Goal: Use online tool/utility

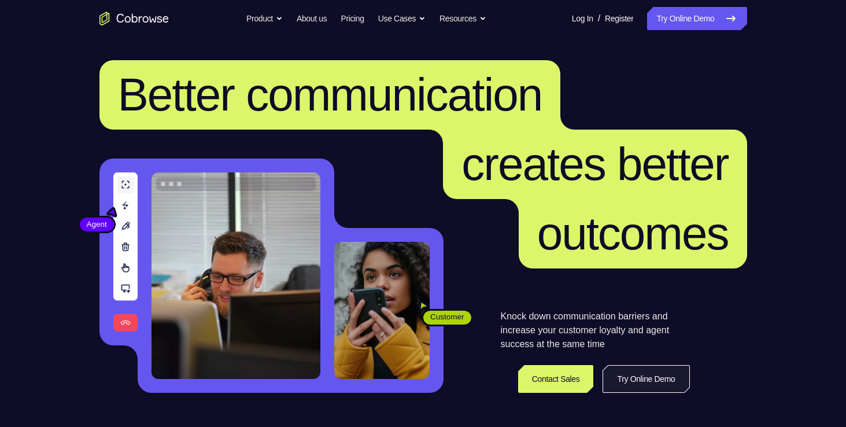
click at [645, 381] on link "Try Online Demo" at bounding box center [646, 379] width 87 height 28
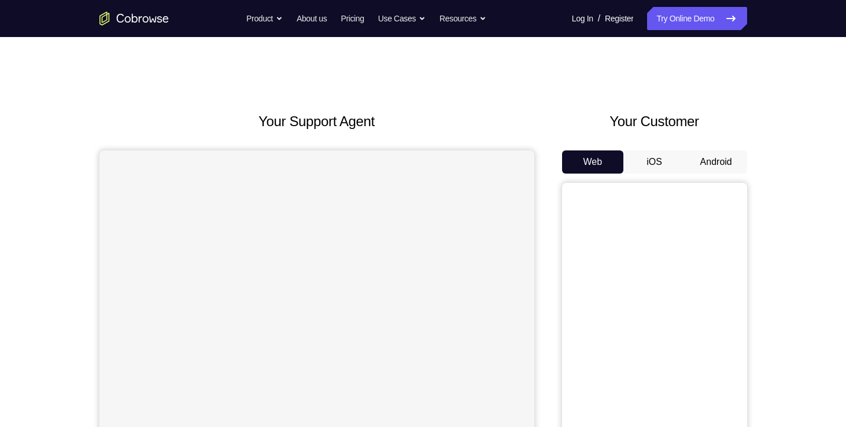
click at [710, 160] on button "Android" at bounding box center [716, 161] width 62 height 23
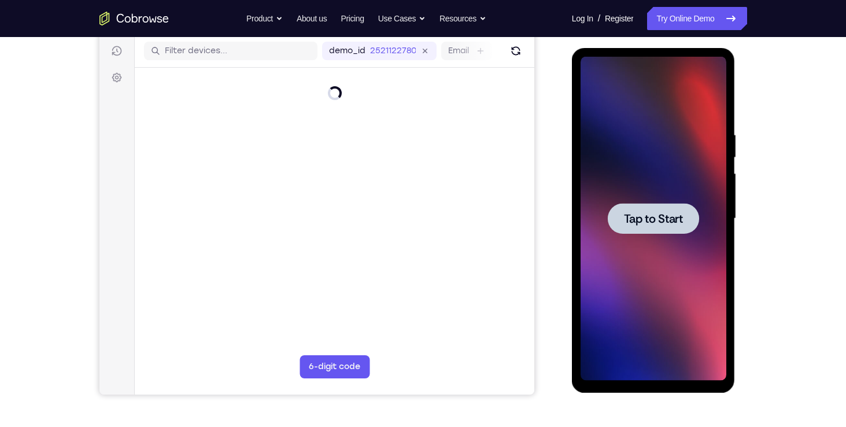
click at [639, 216] on span "Tap to Start" at bounding box center [653, 219] width 59 height 12
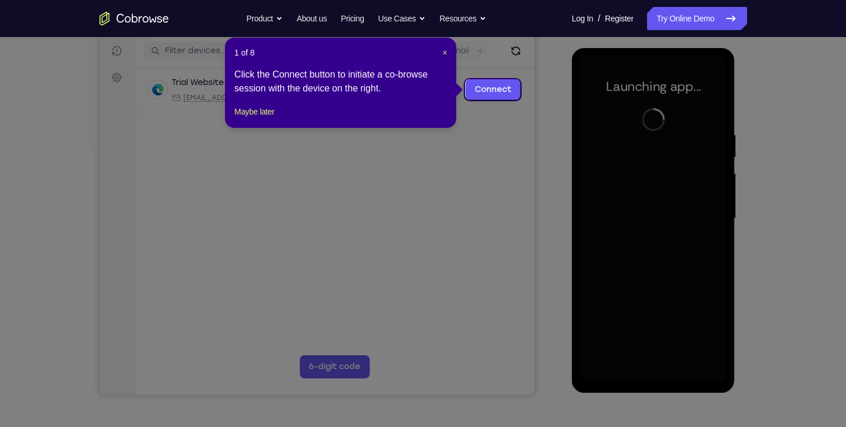
click at [448, 52] on div "1 of 8 × Click the Connect button to initiate a co-browse session with the devi…" at bounding box center [340, 83] width 231 height 90
click at [445, 52] on span "×" at bounding box center [444, 52] width 5 height 9
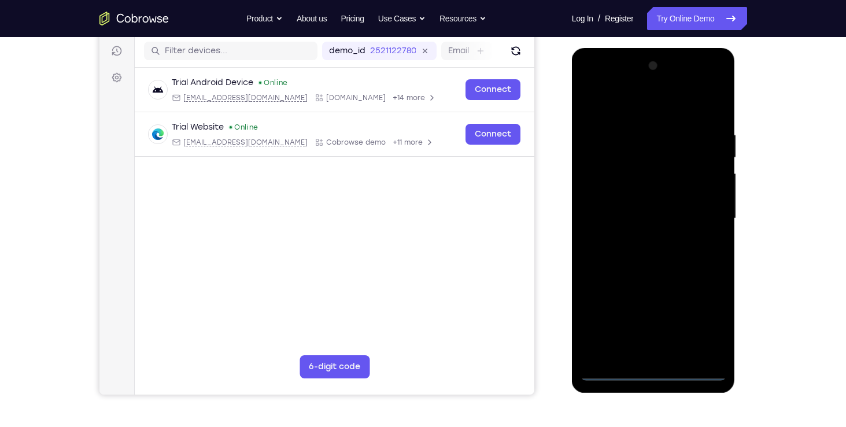
click at [656, 371] on div at bounding box center [654, 219] width 146 height 324
click at [706, 320] on div at bounding box center [654, 219] width 146 height 324
click at [677, 109] on div at bounding box center [654, 219] width 146 height 324
click at [703, 208] on div at bounding box center [654, 219] width 146 height 324
click at [643, 239] on div at bounding box center [654, 219] width 146 height 324
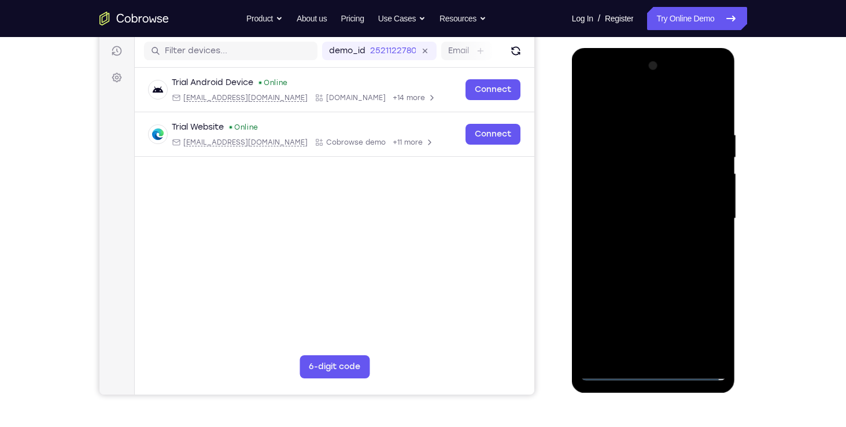
click at [644, 202] on div at bounding box center [654, 219] width 146 height 324
click at [647, 189] on div at bounding box center [654, 219] width 146 height 324
drag, startPoint x: 647, startPoint y: 222, endPoint x: 639, endPoint y: 219, distance: 8.4
click at [639, 219] on div at bounding box center [654, 219] width 146 height 324
click at [640, 252] on div at bounding box center [654, 219] width 146 height 324
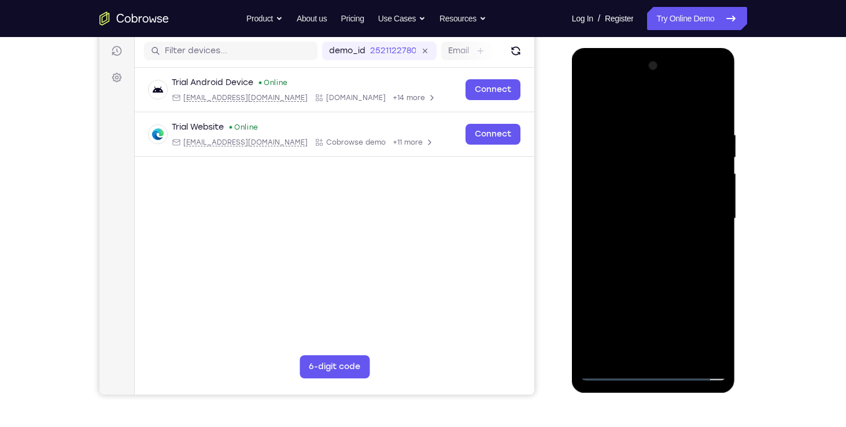
click at [637, 216] on div at bounding box center [654, 219] width 146 height 324
click at [638, 246] on div at bounding box center [654, 219] width 146 height 324
click at [638, 252] on div at bounding box center [654, 219] width 146 height 324
click at [711, 118] on div at bounding box center [654, 219] width 146 height 324
click at [632, 124] on div at bounding box center [654, 219] width 146 height 324
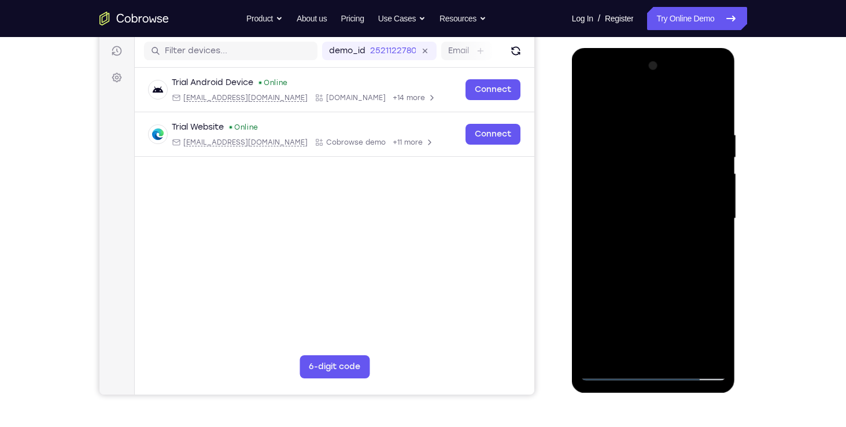
click at [699, 348] on div at bounding box center [654, 219] width 146 height 324
click at [614, 370] on div at bounding box center [654, 219] width 146 height 324
click at [658, 133] on div at bounding box center [654, 219] width 146 height 324
click at [608, 369] on div at bounding box center [654, 219] width 146 height 324
click at [693, 66] on div at bounding box center [654, 219] width 146 height 324
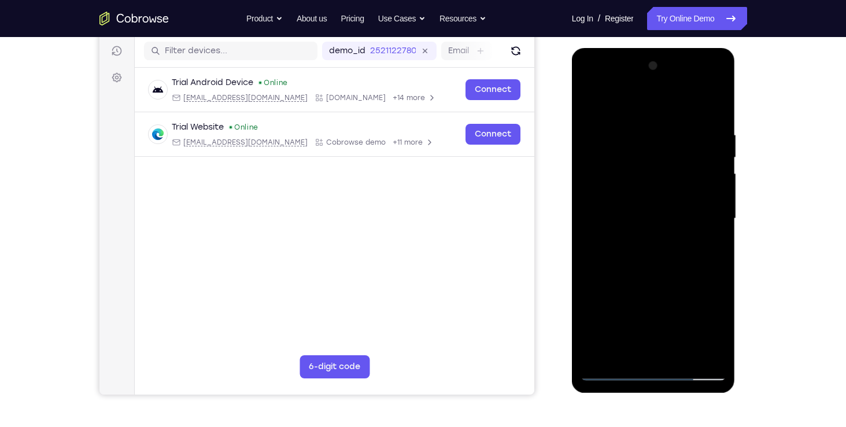
click at [611, 370] on div at bounding box center [654, 219] width 146 height 324
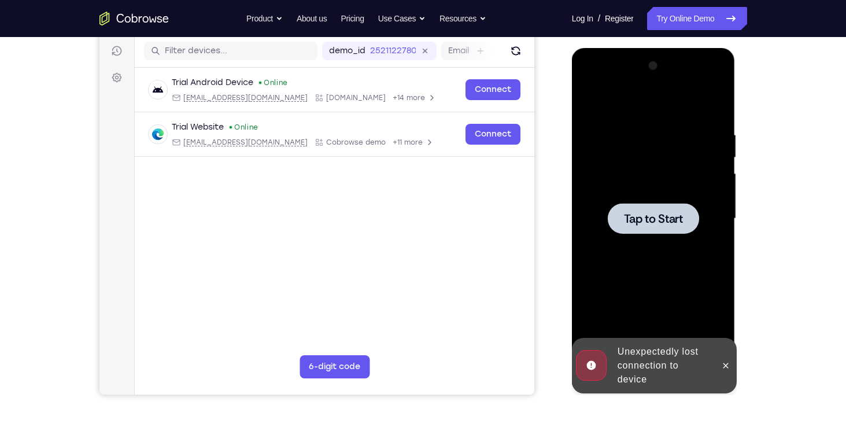
click at [662, 214] on span "Tap to Start" at bounding box center [653, 219] width 59 height 12
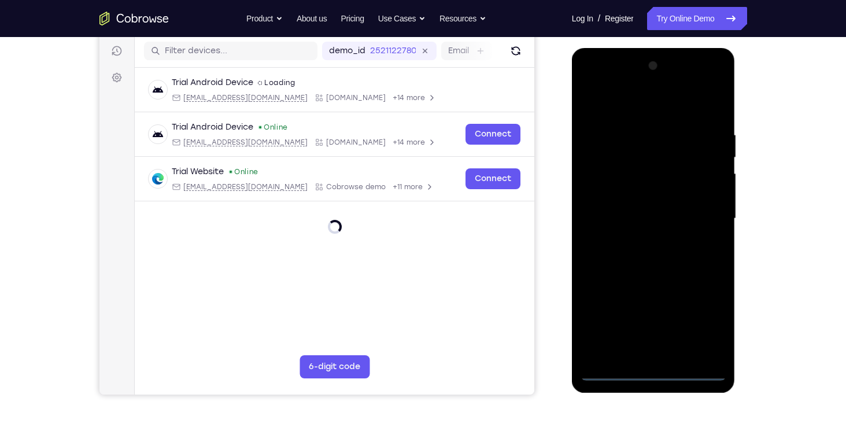
click at [659, 368] on div at bounding box center [654, 219] width 146 height 324
click at [704, 313] on div at bounding box center [654, 219] width 146 height 324
click at [655, 108] on div at bounding box center [654, 219] width 146 height 324
click at [704, 207] on div at bounding box center [654, 219] width 146 height 324
click at [642, 239] on div at bounding box center [654, 219] width 146 height 324
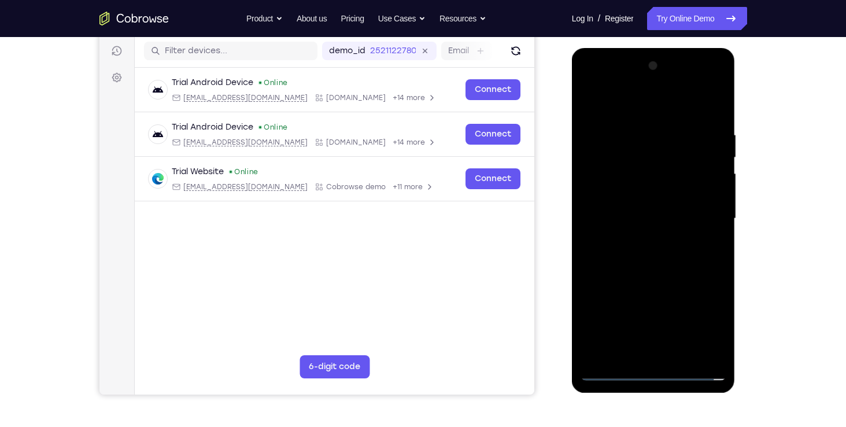
click at [644, 205] on div at bounding box center [654, 219] width 146 height 324
click at [644, 193] on div at bounding box center [654, 219] width 146 height 324
click at [646, 211] on div at bounding box center [654, 219] width 146 height 324
click at [646, 219] on div at bounding box center [654, 219] width 146 height 324
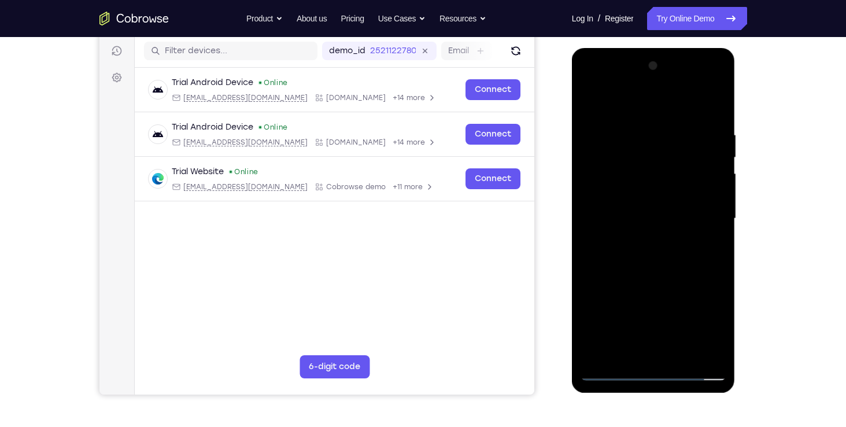
click at [648, 256] on div at bounding box center [654, 219] width 146 height 324
click at [653, 251] on div at bounding box center [654, 219] width 146 height 324
click at [653, 249] on div at bounding box center [654, 219] width 146 height 324
click at [636, 117] on div at bounding box center [654, 219] width 146 height 324
click at [713, 119] on div at bounding box center [654, 219] width 146 height 324
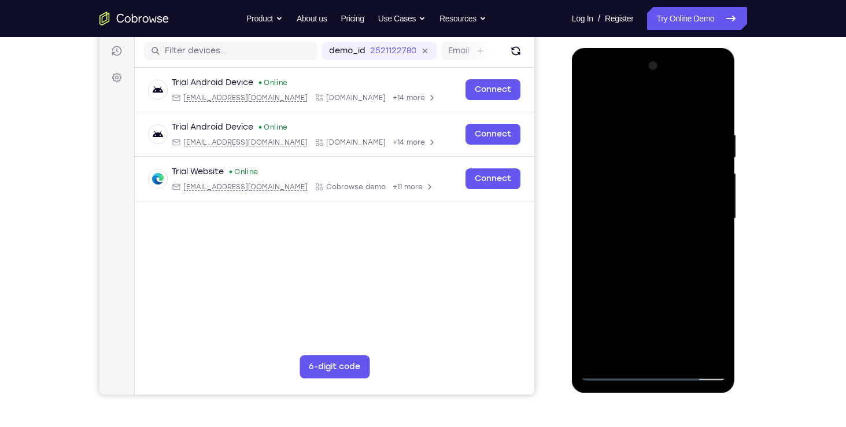
click at [718, 102] on div at bounding box center [654, 219] width 146 height 324
click at [590, 157] on div at bounding box center [654, 219] width 146 height 324
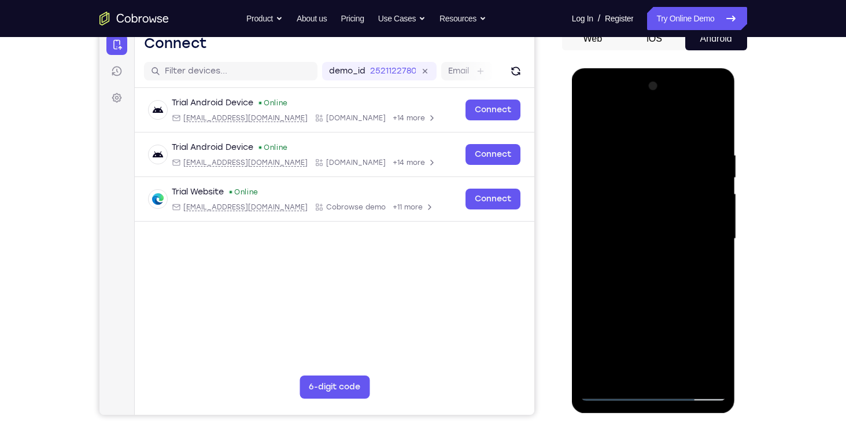
scroll to position [123, 0]
click at [596, 373] on div at bounding box center [654, 239] width 146 height 324
click at [640, 158] on div at bounding box center [654, 239] width 146 height 324
click at [696, 371] on div at bounding box center [654, 239] width 146 height 324
click at [698, 371] on div at bounding box center [654, 239] width 146 height 324
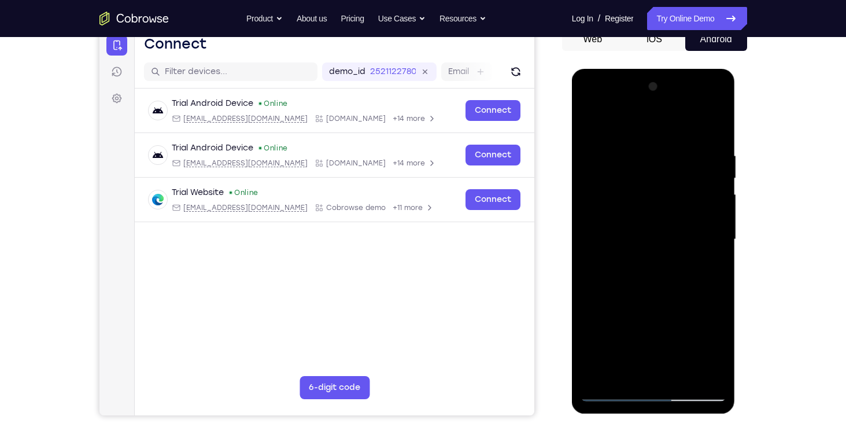
click at [711, 123] on div at bounding box center [654, 239] width 146 height 324
click at [695, 371] on div at bounding box center [654, 239] width 146 height 324
click at [618, 393] on div at bounding box center [654, 239] width 146 height 324
click at [680, 371] on div at bounding box center [654, 239] width 146 height 324
click at [666, 295] on div at bounding box center [654, 239] width 146 height 324
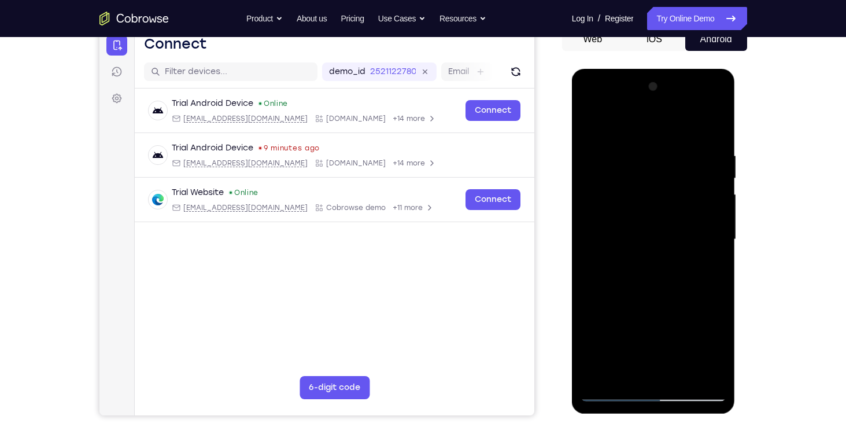
click at [671, 259] on div at bounding box center [654, 239] width 146 height 324
click at [589, 117] on div at bounding box center [654, 239] width 146 height 324
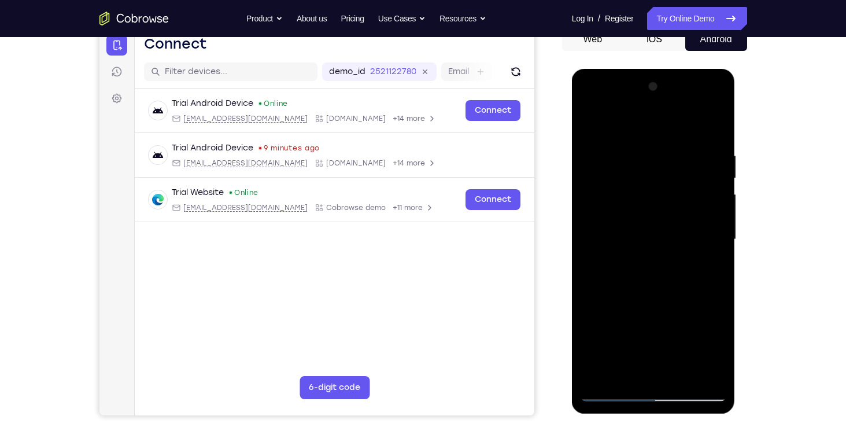
click at [634, 145] on div at bounding box center [654, 239] width 146 height 324
click at [709, 160] on div at bounding box center [654, 239] width 146 height 324
click at [711, 124] on div at bounding box center [654, 239] width 146 height 324
click at [598, 375] on div at bounding box center [654, 239] width 146 height 324
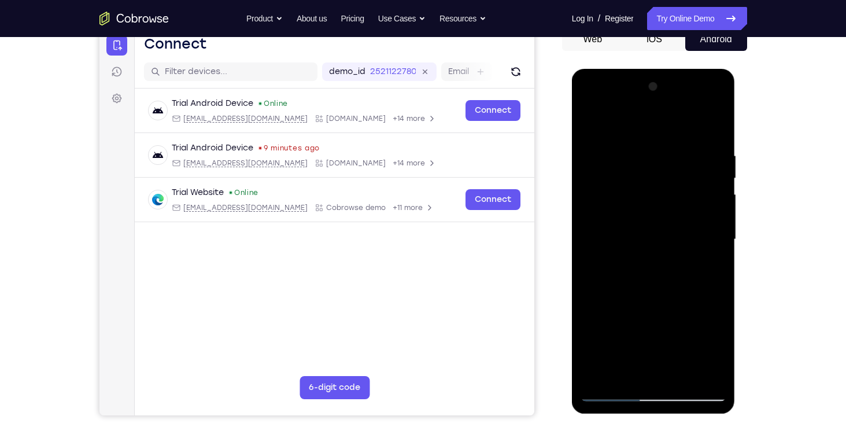
click at [598, 375] on div at bounding box center [654, 239] width 146 height 324
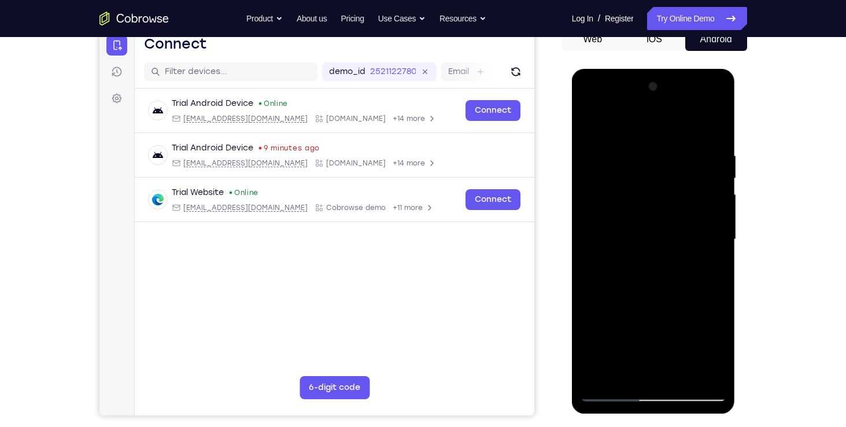
click at [598, 375] on div at bounding box center [654, 239] width 146 height 324
click at [679, 370] on div at bounding box center [654, 239] width 146 height 324
click at [681, 375] on div at bounding box center [654, 239] width 146 height 324
click at [590, 125] on div at bounding box center [654, 239] width 146 height 324
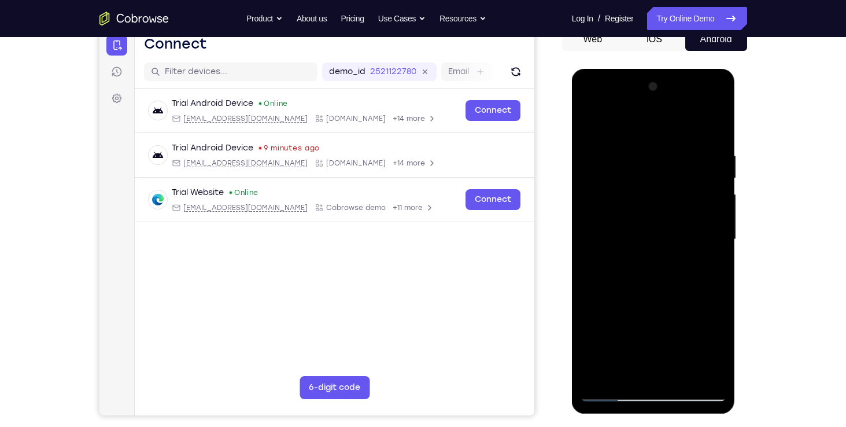
click at [594, 119] on div at bounding box center [654, 239] width 146 height 324
click at [625, 379] on div at bounding box center [654, 239] width 146 height 324
click at [654, 119] on div at bounding box center [654, 239] width 146 height 324
click at [595, 326] on div at bounding box center [654, 239] width 146 height 324
click at [669, 326] on div at bounding box center [654, 239] width 146 height 324
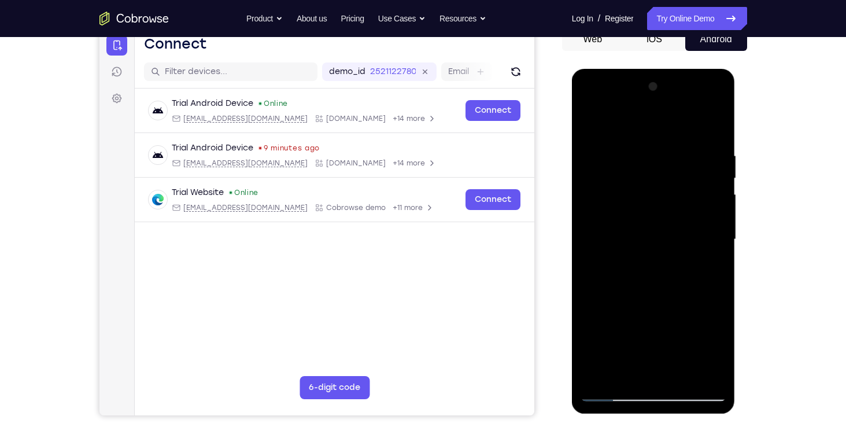
click at [696, 353] on div at bounding box center [654, 239] width 146 height 324
click at [617, 309] on div at bounding box center [654, 239] width 146 height 324
click at [610, 330] on div at bounding box center [654, 239] width 146 height 324
click at [598, 327] on div at bounding box center [654, 239] width 146 height 324
click at [696, 350] on div at bounding box center [654, 239] width 146 height 324
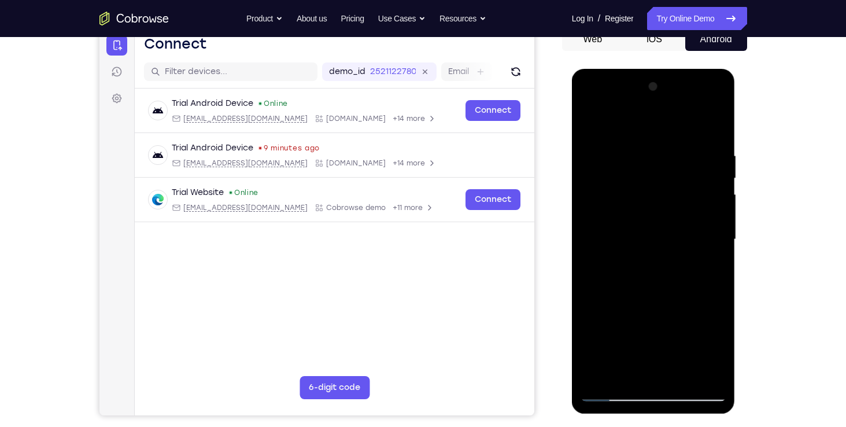
click at [632, 308] on div at bounding box center [654, 239] width 146 height 324
click at [592, 368] on div at bounding box center [654, 239] width 146 height 324
click at [590, 308] on div at bounding box center [654, 239] width 146 height 324
click at [719, 309] on div at bounding box center [654, 239] width 146 height 324
click at [588, 306] on div at bounding box center [654, 239] width 146 height 324
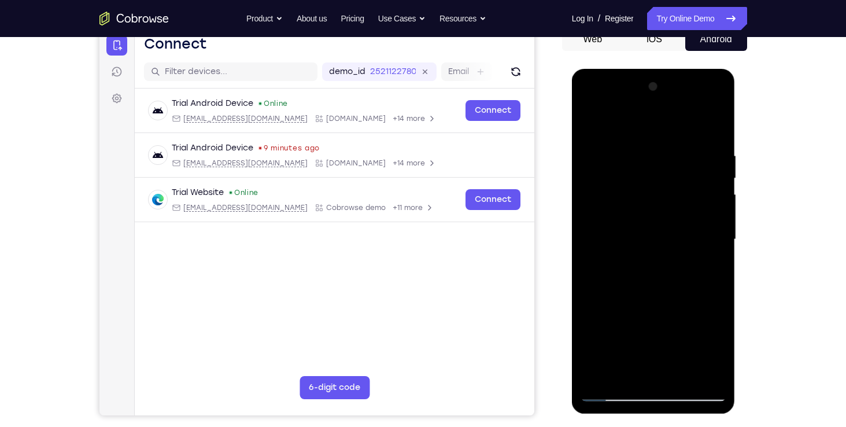
click at [715, 307] on div at bounding box center [654, 239] width 146 height 324
click at [606, 122] on div at bounding box center [654, 239] width 146 height 324
click at [607, 120] on div at bounding box center [654, 239] width 146 height 324
click at [593, 372] on div at bounding box center [654, 239] width 146 height 324
click at [625, 328] on div at bounding box center [654, 239] width 146 height 324
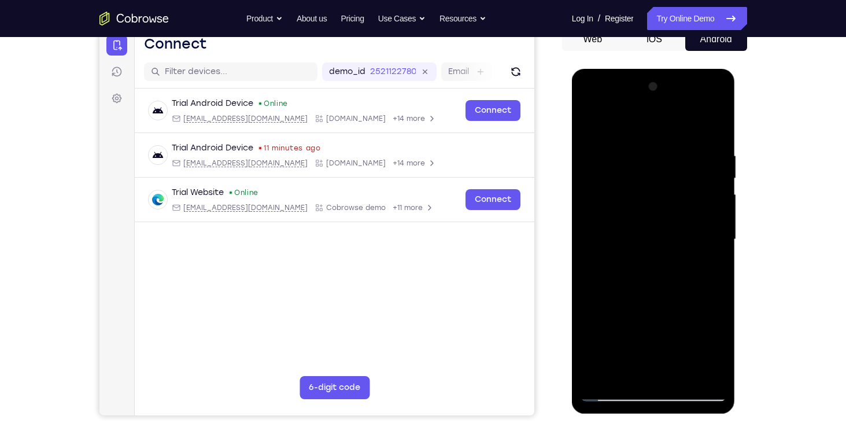
click at [611, 121] on div at bounding box center [654, 239] width 146 height 324
click at [653, 143] on div at bounding box center [654, 239] width 146 height 324
click at [645, 163] on div at bounding box center [654, 239] width 146 height 324
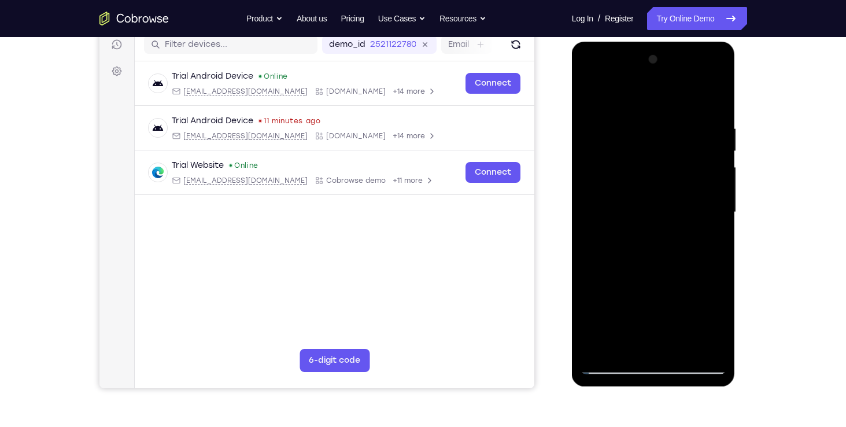
scroll to position [149, 0]
click at [625, 350] on div at bounding box center [654, 213] width 146 height 324
click at [663, 90] on div at bounding box center [654, 213] width 146 height 324
click at [717, 94] on div at bounding box center [654, 213] width 146 height 324
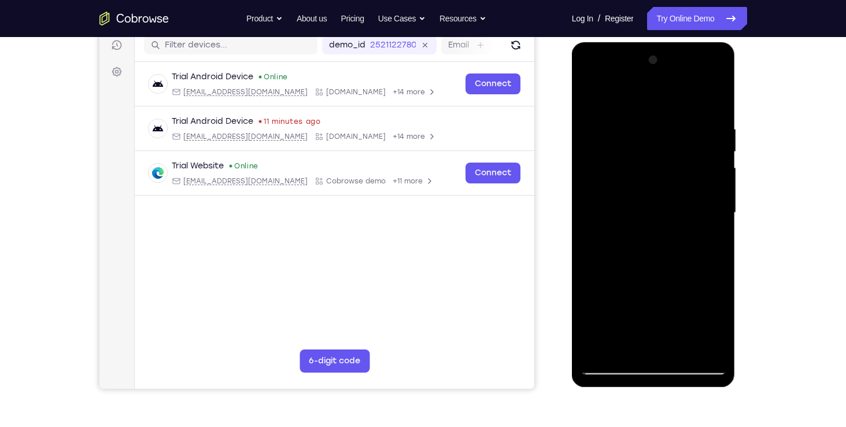
click at [707, 94] on div at bounding box center [654, 213] width 146 height 324
click at [715, 147] on div at bounding box center [654, 213] width 146 height 324
click at [715, 128] on div at bounding box center [654, 213] width 146 height 324
click at [713, 91] on div at bounding box center [654, 213] width 146 height 324
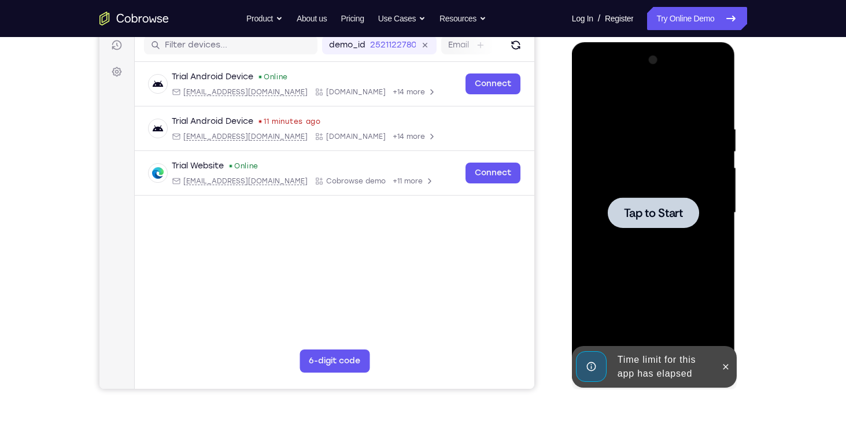
click at [600, 343] on div at bounding box center [654, 213] width 146 height 324
